Goal: Task Accomplishment & Management: Manage account settings

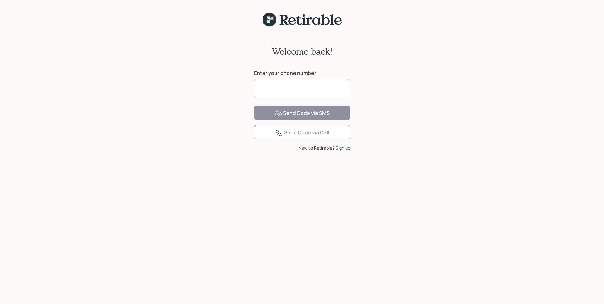
click at [283, 86] on input at bounding box center [302, 88] width 96 height 19
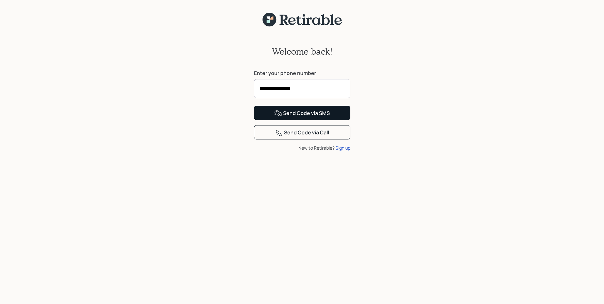
type input "**********"
click at [303, 117] on div "Send Code via SMS" at bounding box center [302, 113] width 56 height 8
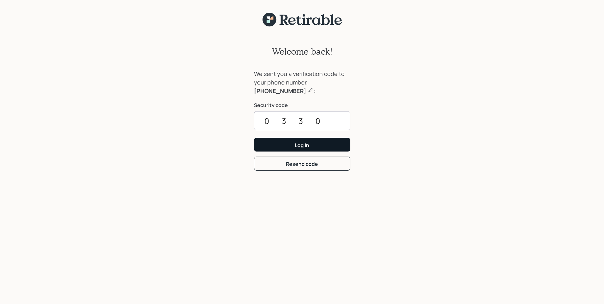
type input "0330"
click at [291, 148] on button "Log In" at bounding box center [302, 145] width 96 height 14
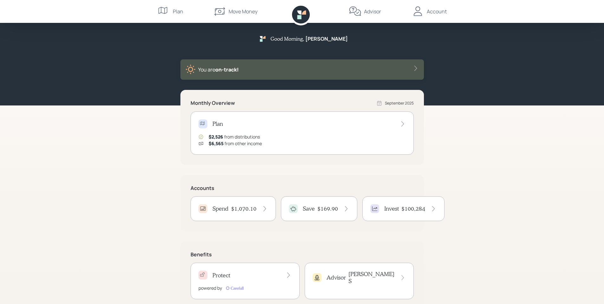
scroll to position [16, 0]
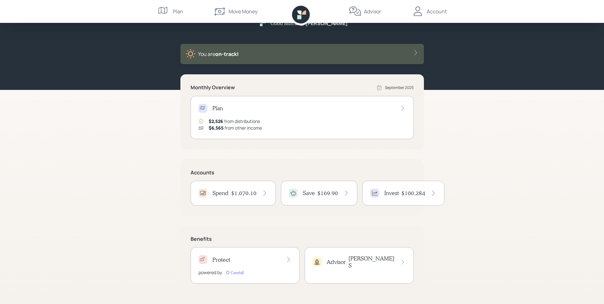
click at [266, 192] on icon at bounding box center [265, 193] width 6 height 6
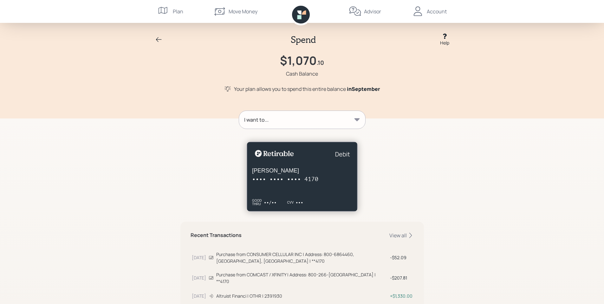
click at [433, 9] on div "Account" at bounding box center [437, 12] width 20 height 8
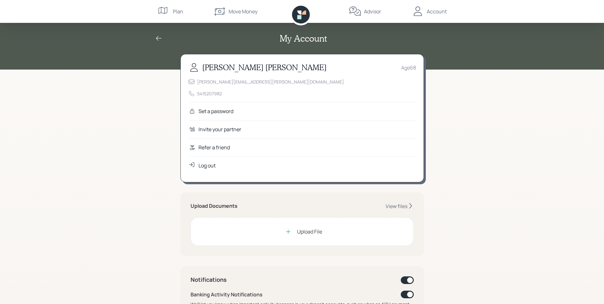
click at [203, 168] on div "Log out" at bounding box center [207, 165] width 17 height 8
